Goal: Task Accomplishment & Management: Use online tool/utility

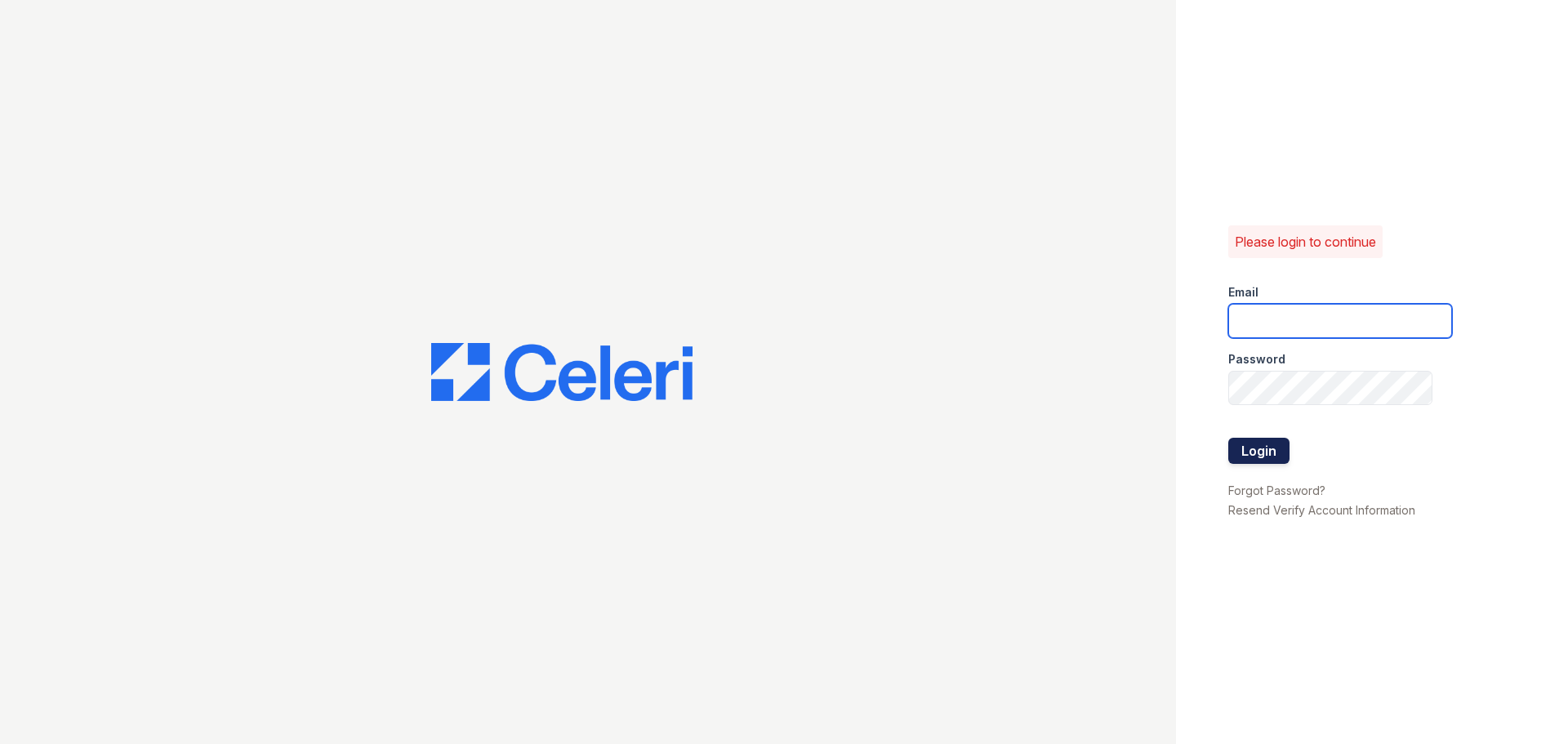
type input "arrivestreetervilleleasing@trinity-pm.com"
click at [1238, 445] on button "Login" at bounding box center [1259, 450] width 61 height 26
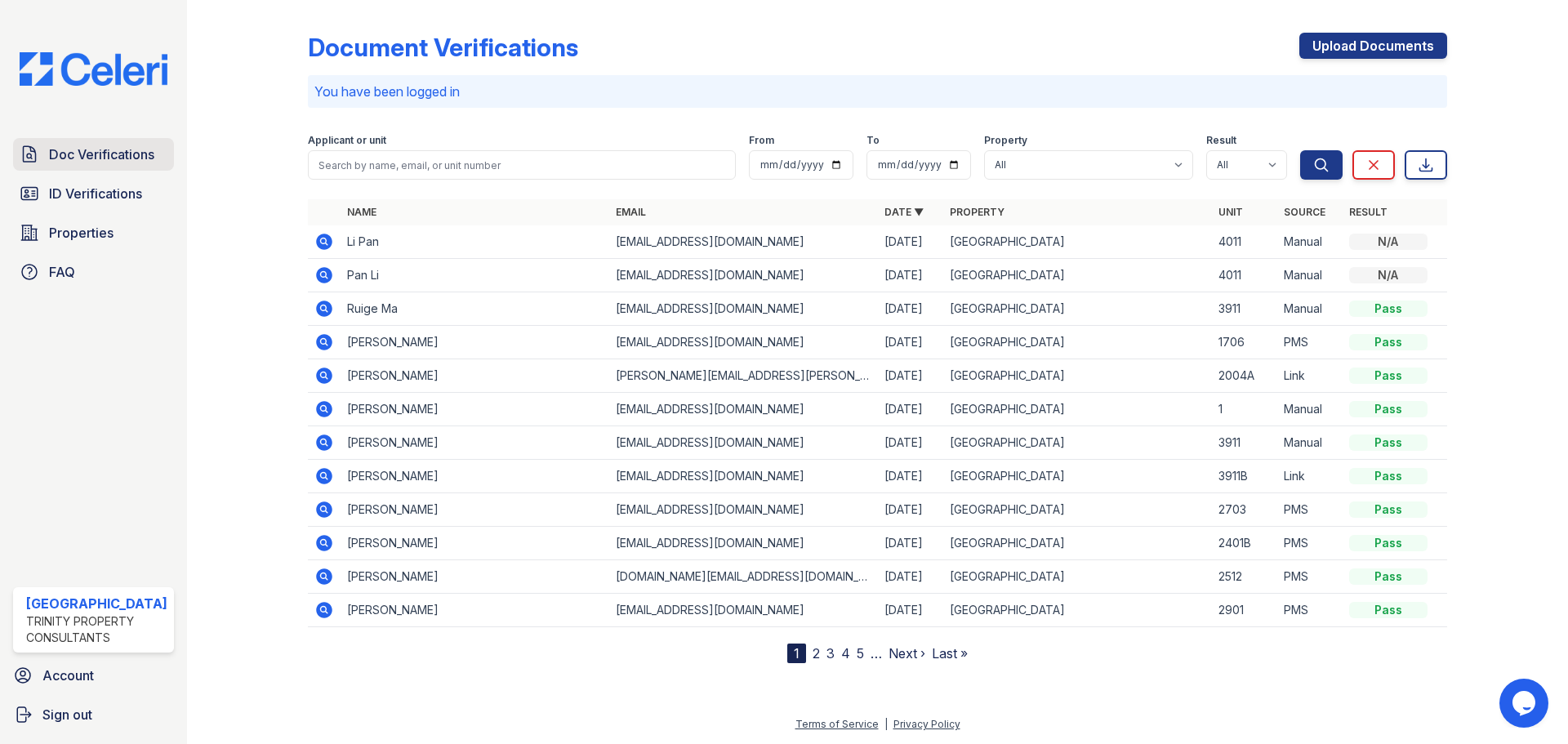
click at [69, 156] on span "Doc Verifications" at bounding box center [102, 154] width 105 height 20
